Goal: Information Seeking & Learning: Learn about a topic

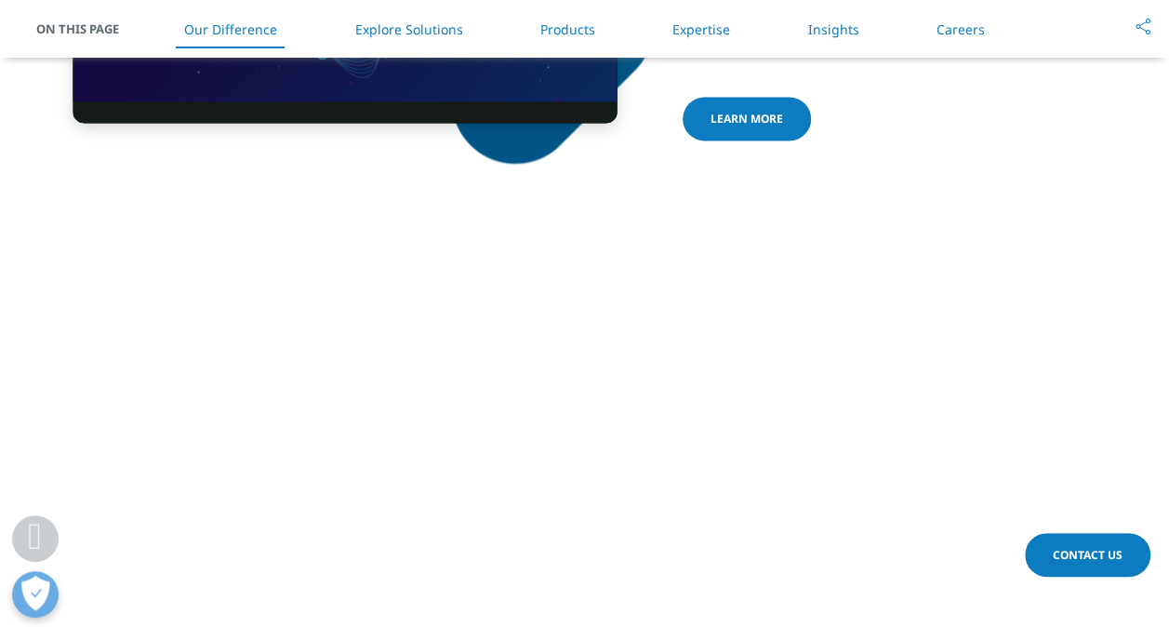
scroll to position [14, 0]
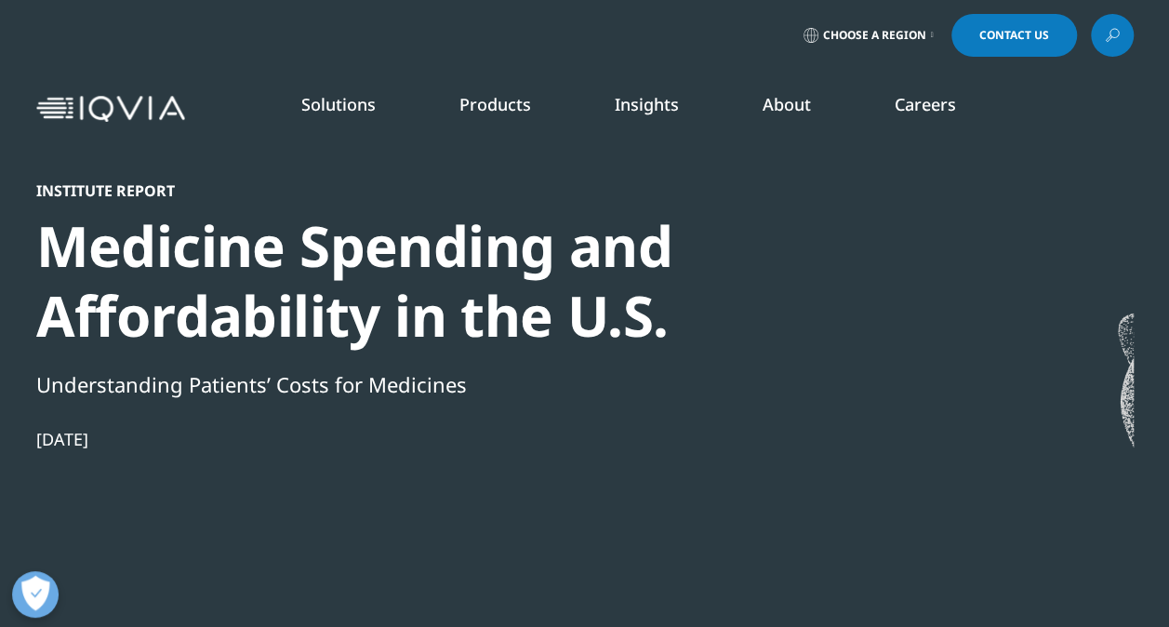
click at [642, 100] on link "Insights" at bounding box center [647, 104] width 64 height 22
click at [335, 361] on link "SEE LATEST REPORTS" at bounding box center [390, 359] width 223 height 16
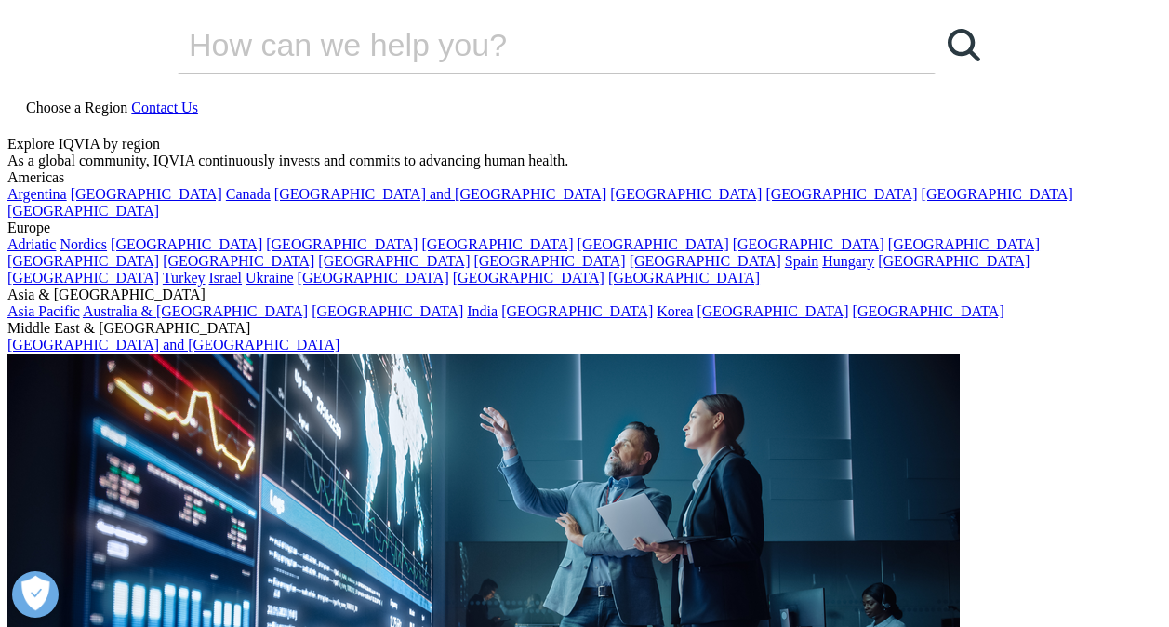
scroll to position [899, 0]
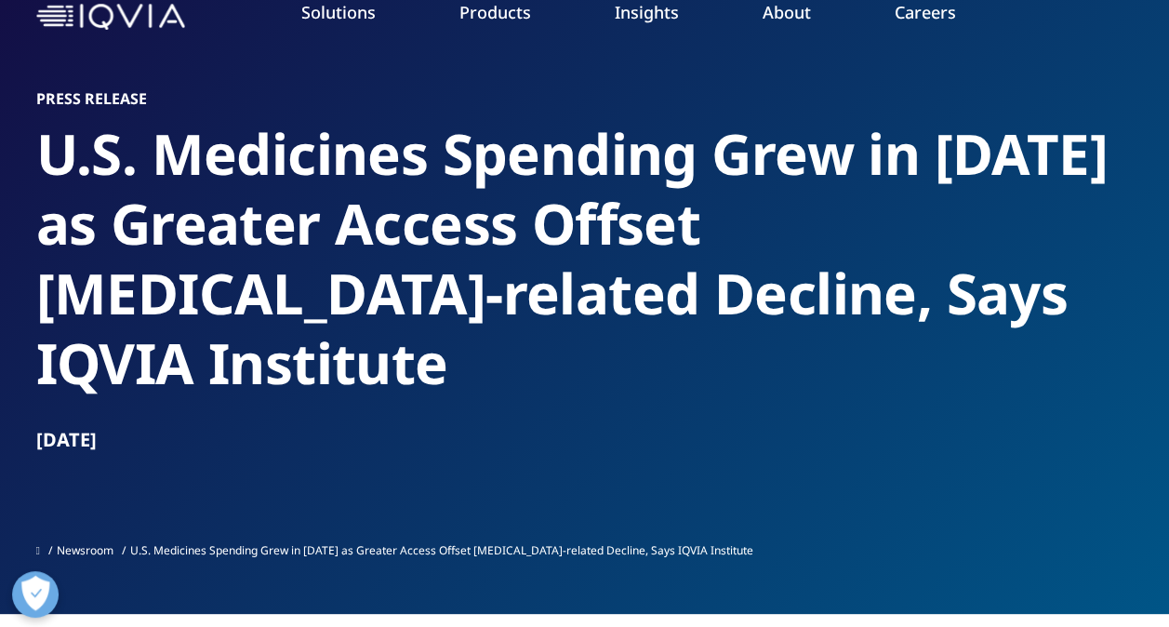
scroll to position [86, 0]
